Goal: Task Accomplishment & Management: Manage account settings

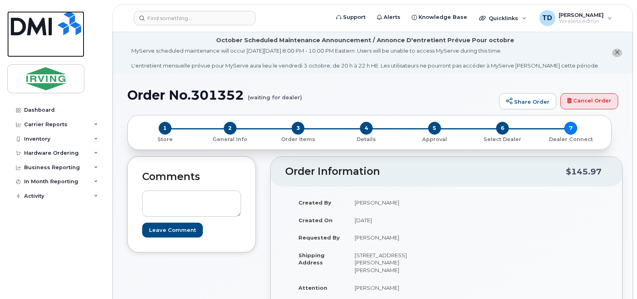
click at [28, 23] on img at bounding box center [46, 23] width 70 height 24
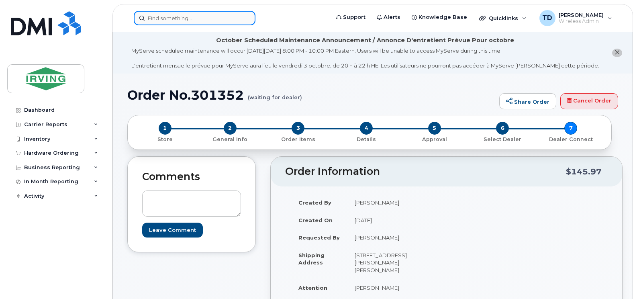
click at [196, 18] on input at bounding box center [195, 18] width 122 height 14
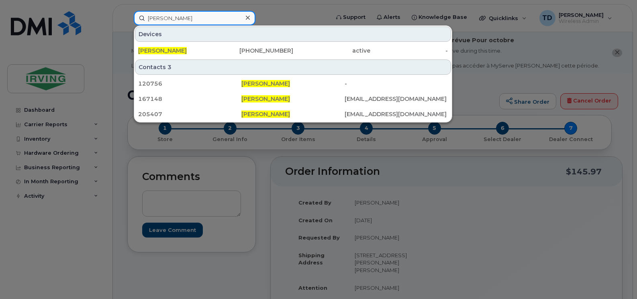
type input "[PERSON_NAME]"
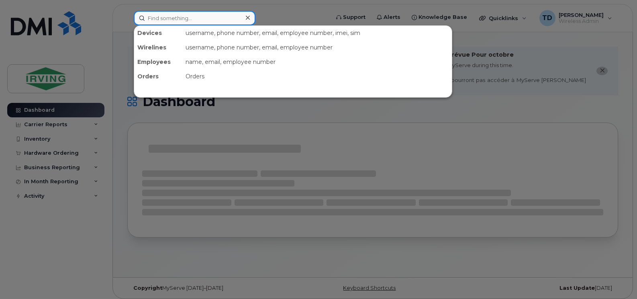
click at [218, 24] on input at bounding box center [195, 18] width 122 height 14
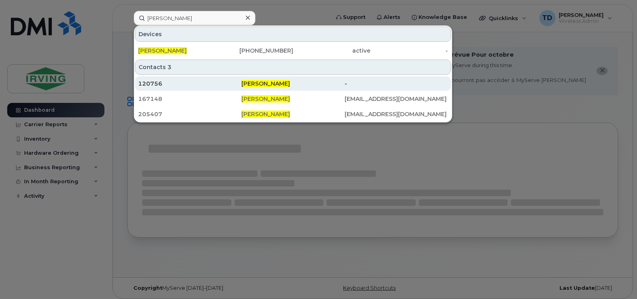
click at [273, 84] on span "[PERSON_NAME]" at bounding box center [265, 83] width 49 height 7
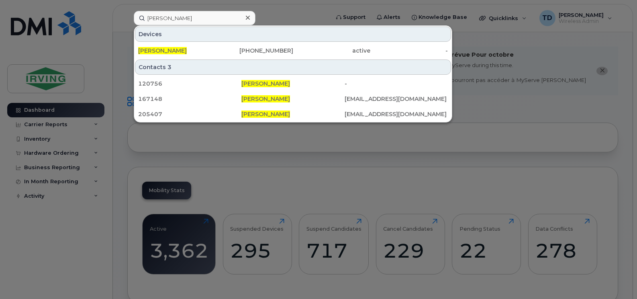
click at [44, 20] on div at bounding box center [318, 149] width 637 height 299
click at [219, 19] on input "[PERSON_NAME]" at bounding box center [195, 18] width 122 height 14
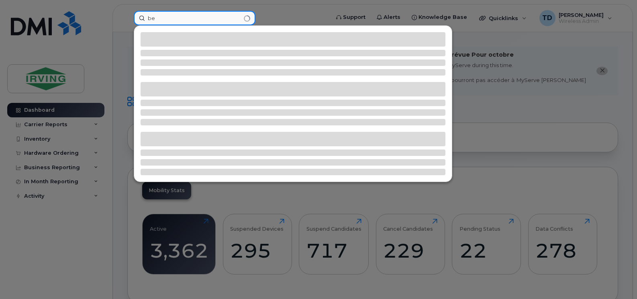
type input "b"
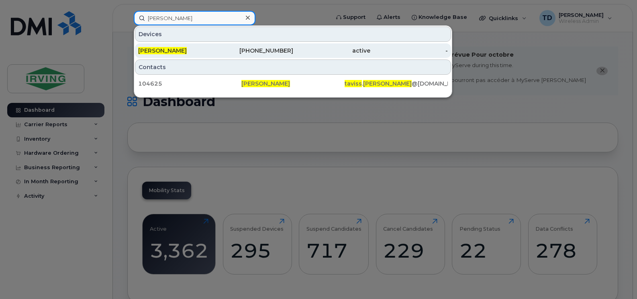
type input "sebastian taviss"
click at [257, 53] on div "506-271-0131" at bounding box center [254, 51] width 77 height 8
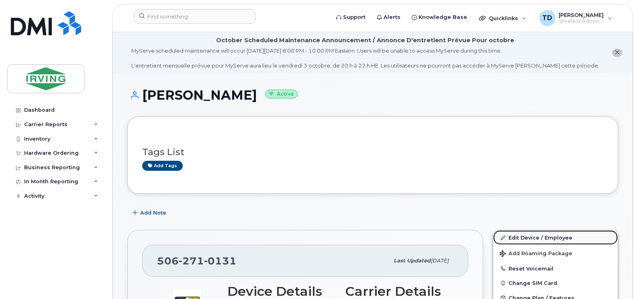
click at [549, 234] on link "Edit Device / Employee" at bounding box center [555, 237] width 124 height 14
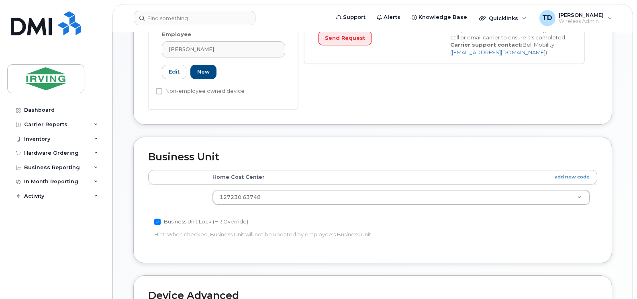
scroll to position [281, 0]
click at [195, 48] on span "[PERSON_NAME]" at bounding box center [191, 49] width 45 height 8
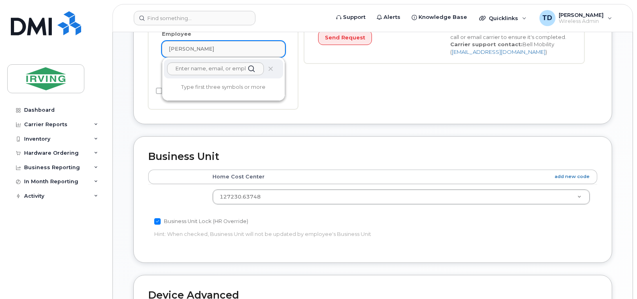
click at [195, 48] on span "[PERSON_NAME]" at bounding box center [191, 49] width 45 height 8
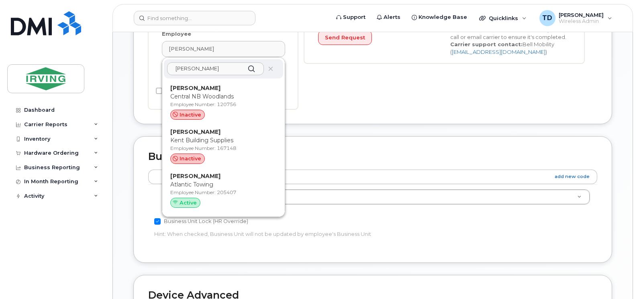
type input "[PERSON_NAME]"
